Goal: Obtain resource: Obtain resource

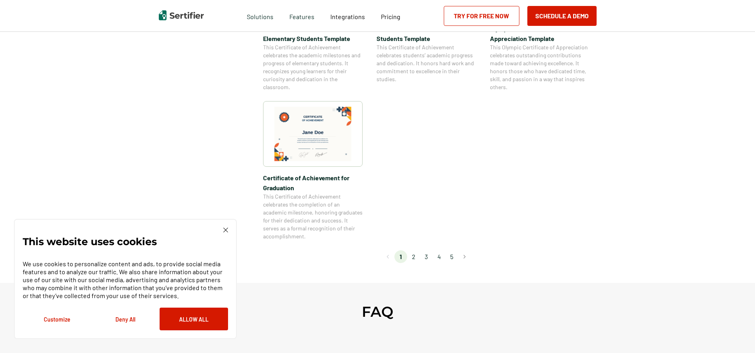
scroll to position [751, 0]
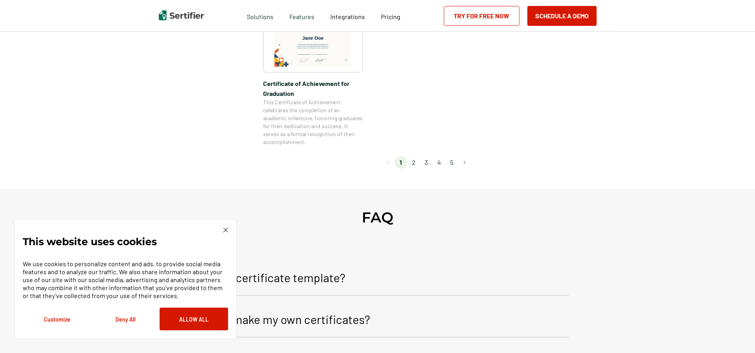
click at [413, 159] on li "2" at bounding box center [413, 162] width 13 height 13
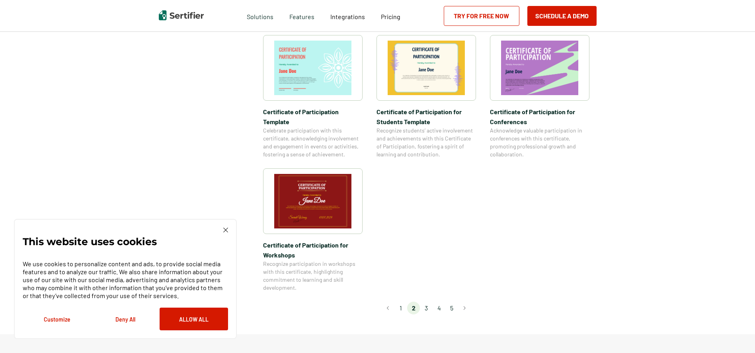
scroll to position [609, 0]
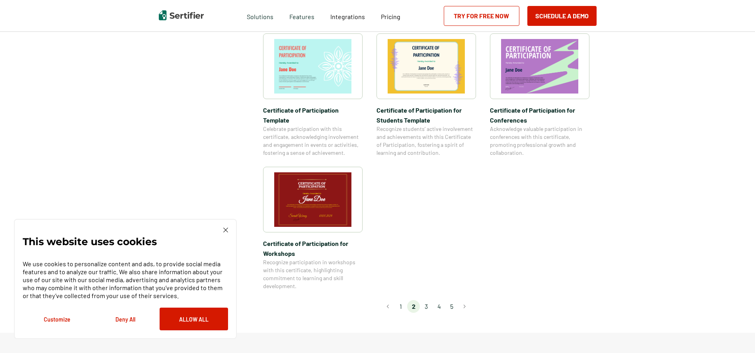
click at [429, 300] on li "3" at bounding box center [426, 306] width 13 height 13
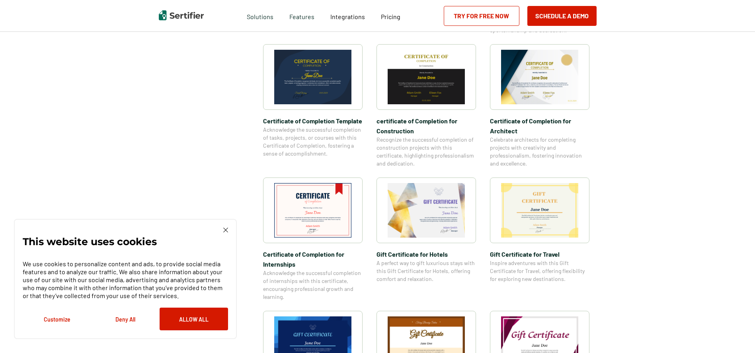
scroll to position [259, 0]
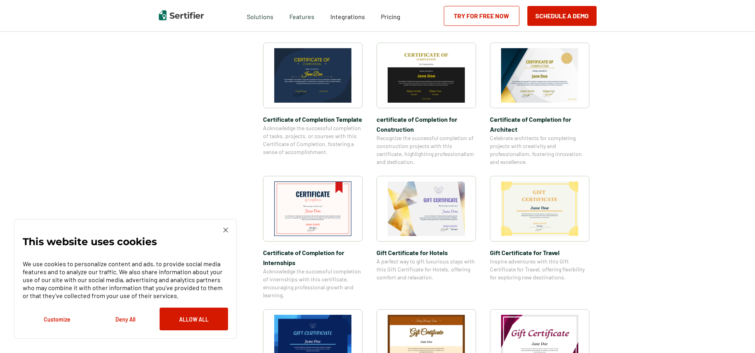
click at [436, 197] on img at bounding box center [426, 209] width 77 height 55
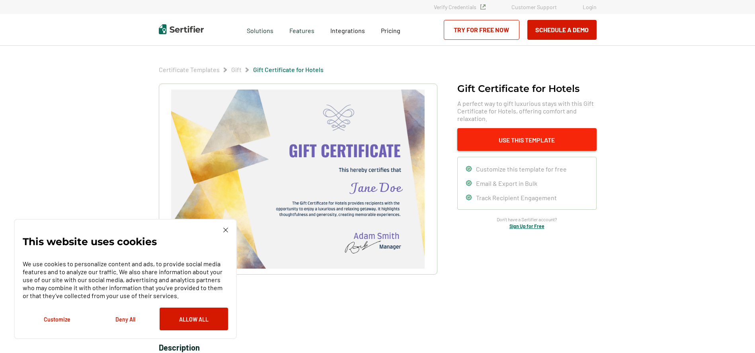
click at [507, 136] on button "Use This Template" at bounding box center [527, 139] width 139 height 23
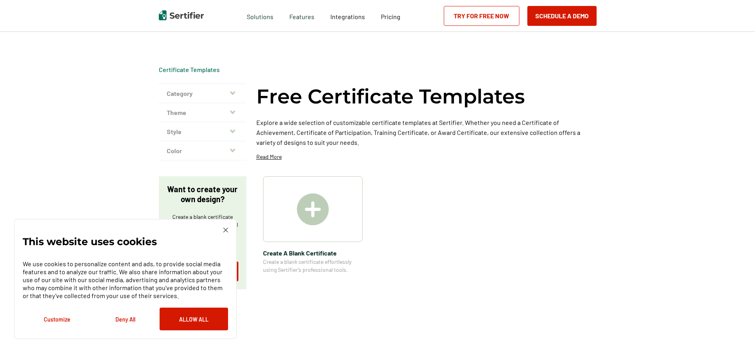
scroll to position [259, 0]
